Goal: Check status: Check status

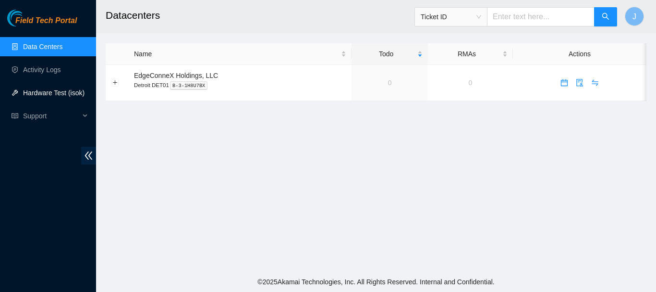
click at [41, 96] on link "Hardware Test (isok)" at bounding box center [53, 93] width 61 height 8
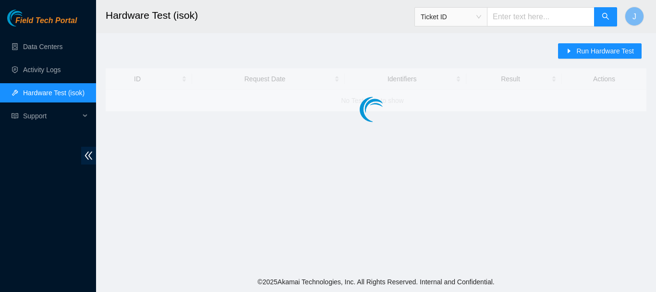
click at [41, 96] on link "Hardware Test (isok)" at bounding box center [53, 93] width 61 height 8
click at [45, 69] on link "Activity Logs" at bounding box center [42, 70] width 38 height 8
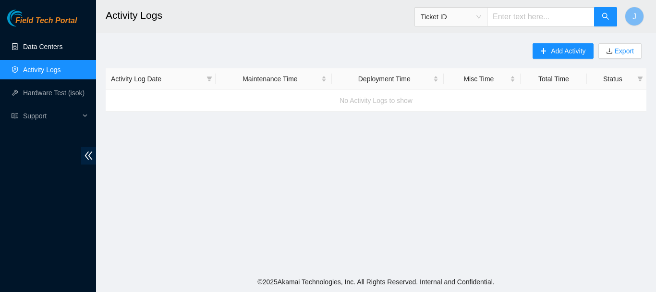
click at [46, 47] on link "Data Centers" at bounding box center [42, 47] width 39 height 8
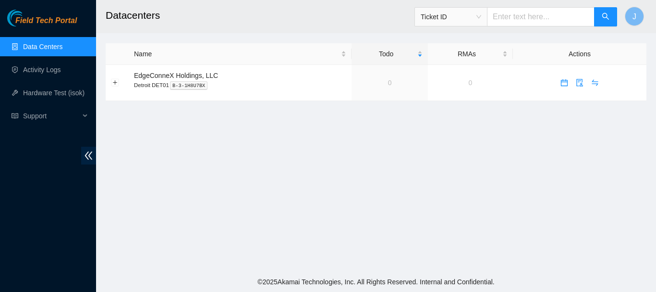
click at [46, 47] on link "Data Centers" at bounding box center [42, 47] width 39 height 8
click at [39, 68] on link "Activity Logs" at bounding box center [42, 70] width 38 height 8
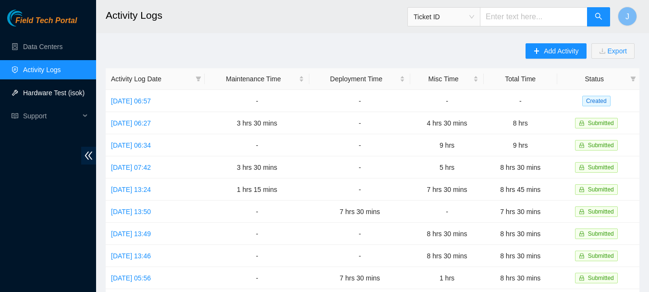
click at [36, 93] on link "Hardware Test (isok)" at bounding box center [53, 93] width 61 height 8
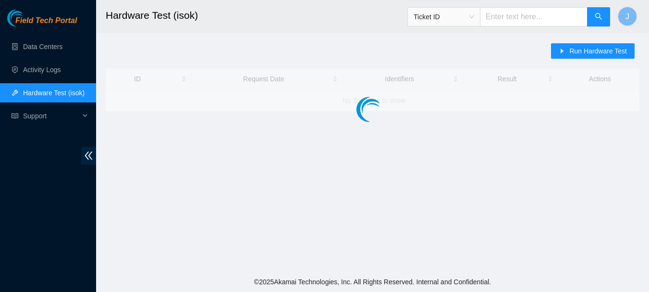
click at [36, 93] on link "Hardware Test (isok)" at bounding box center [53, 93] width 61 height 8
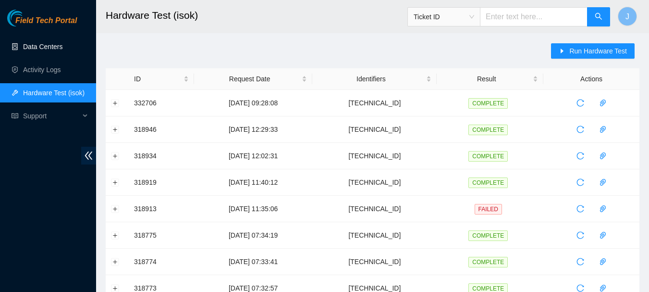
click at [36, 47] on link "Data Centers" at bounding box center [42, 47] width 39 height 8
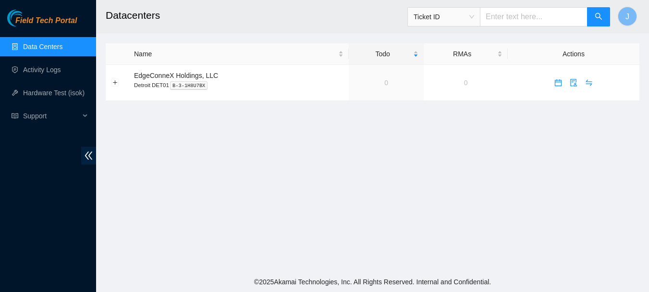
click at [36, 47] on link "Data Centers" at bounding box center [42, 47] width 39 height 8
